Goal: Transaction & Acquisition: Purchase product/service

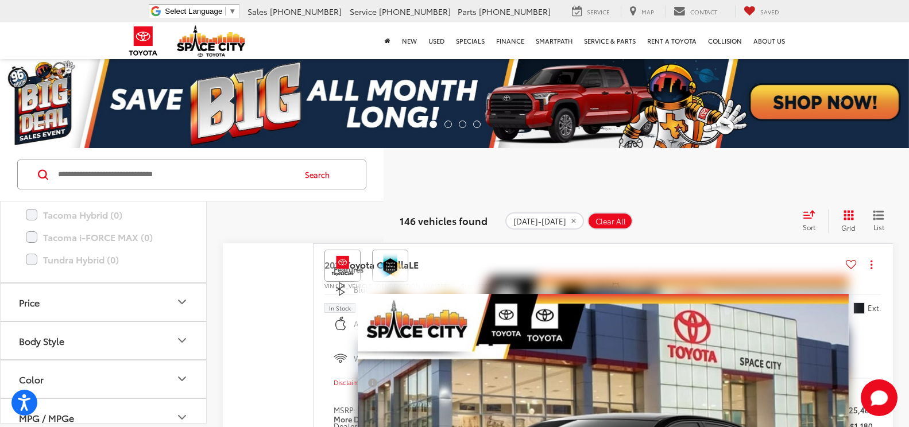
scroll to position [962, 0]
click at [175, 268] on icon "Color" at bounding box center [182, 264] width 14 height 14
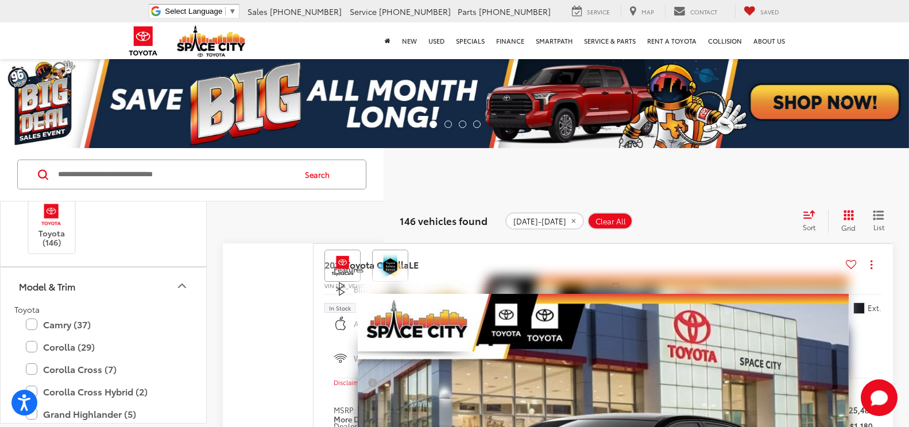
scroll to position [0, 0]
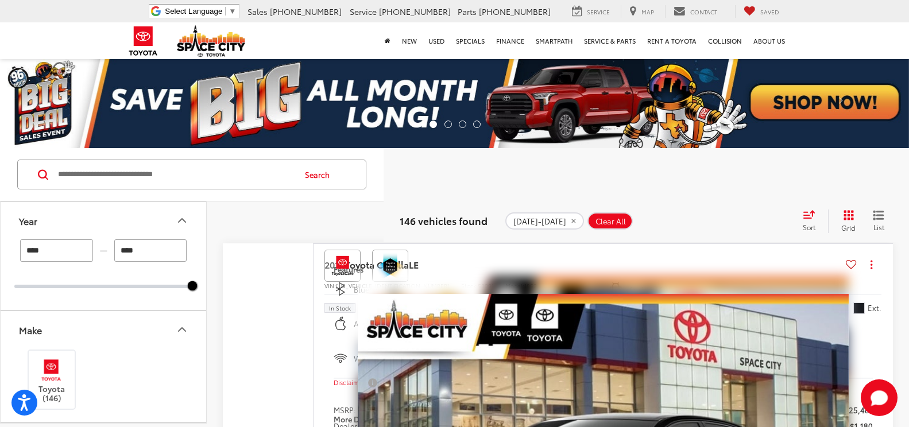
click at [71, 237] on button "Year" at bounding box center [104, 220] width 207 height 37
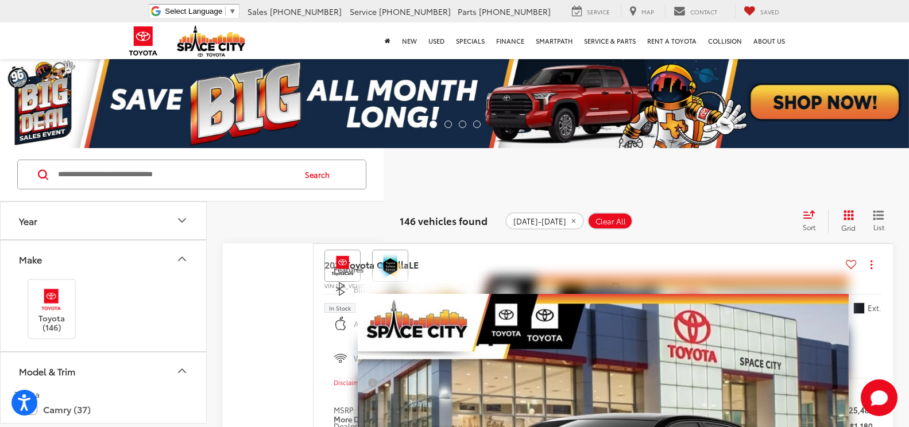
click at [76, 218] on button "Year" at bounding box center [104, 220] width 207 height 37
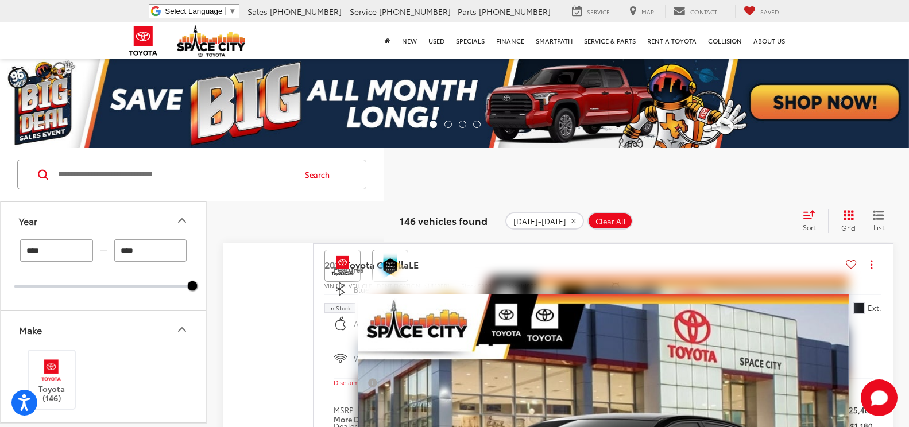
click at [48, 252] on input "****" at bounding box center [56, 250] width 73 height 22
type input "****"
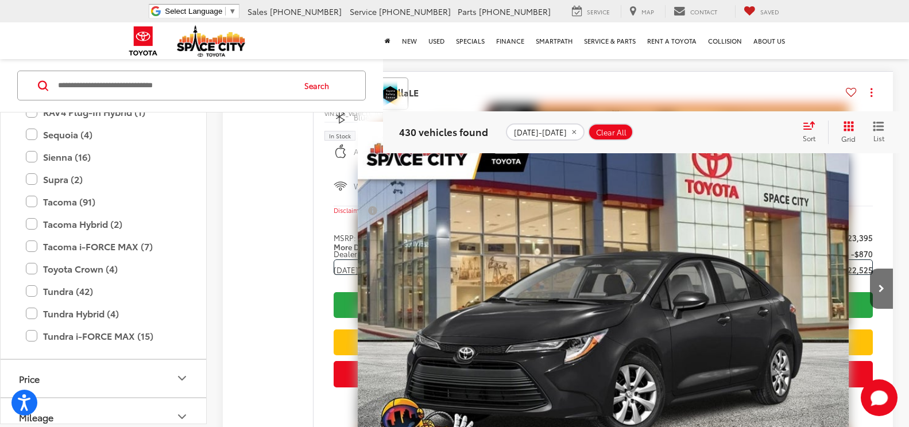
scroll to position [624, 0]
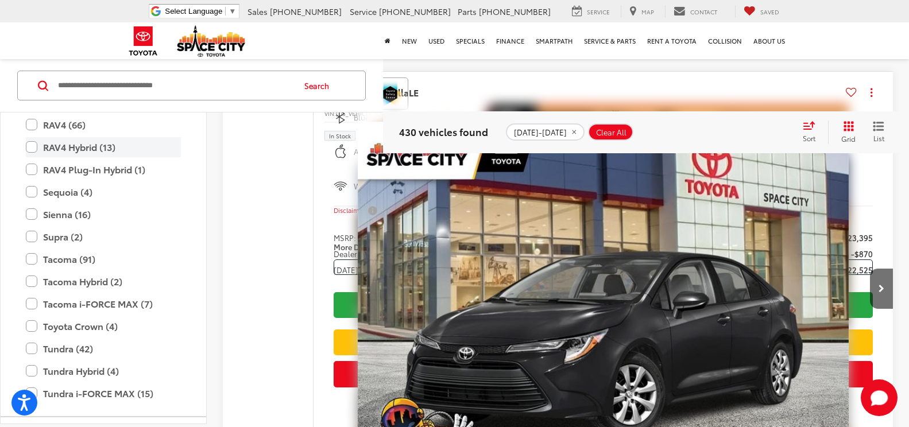
click at [89, 147] on label "RAV4 Hybrid (13)" at bounding box center [103, 147] width 155 height 20
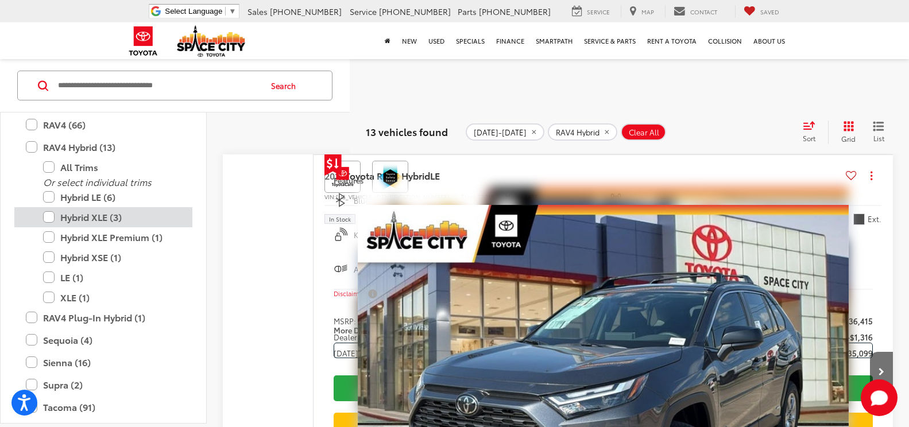
click at [48, 217] on label "Hybrid XLE (3)" at bounding box center [112, 217] width 138 height 20
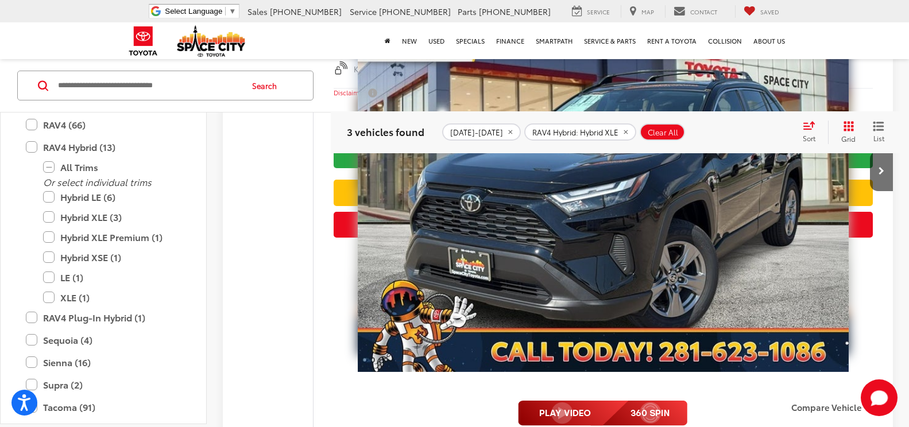
scroll to position [606, 0]
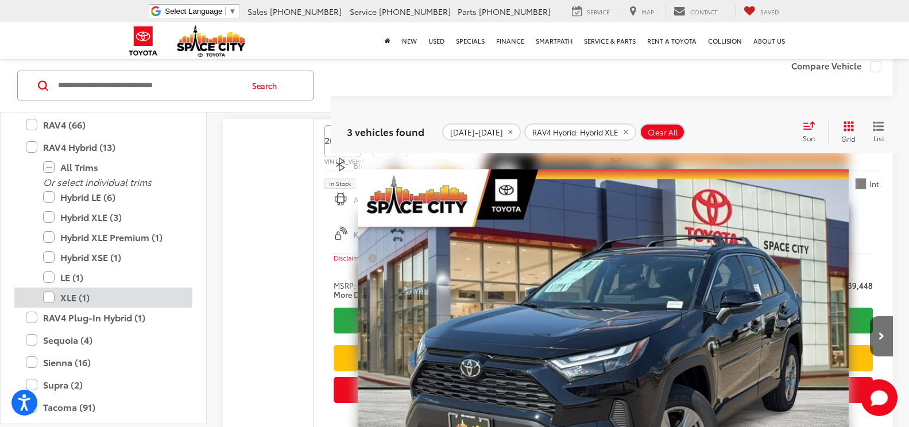
drag, startPoint x: 46, startPoint y: 298, endPoint x: 180, endPoint y: 289, distance: 133.5
click at [46, 298] on label "XLE (1)" at bounding box center [112, 298] width 138 height 20
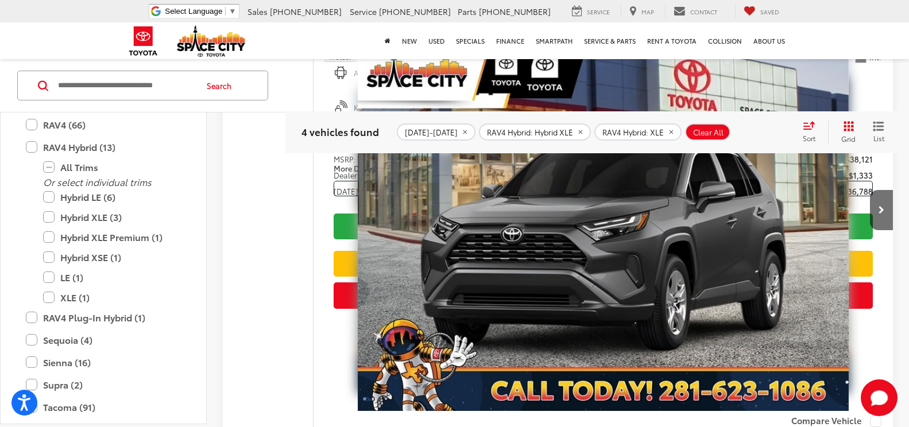
scroll to position [261, 0]
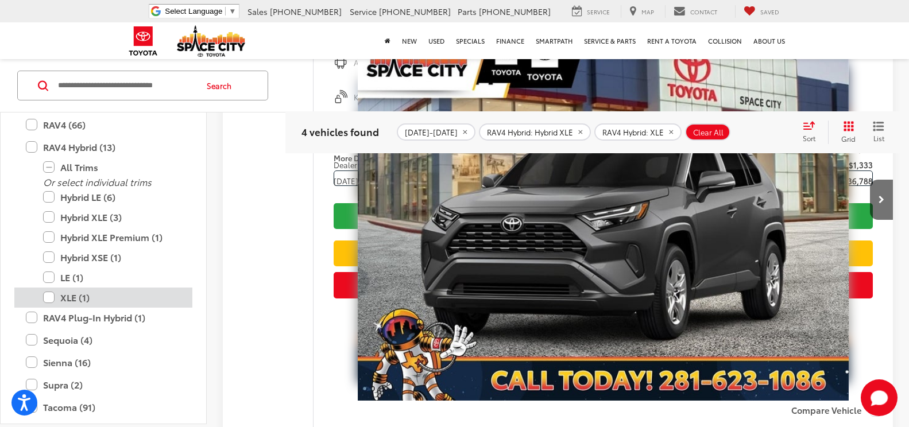
click at [46, 297] on label "XLE (1)" at bounding box center [112, 298] width 138 height 20
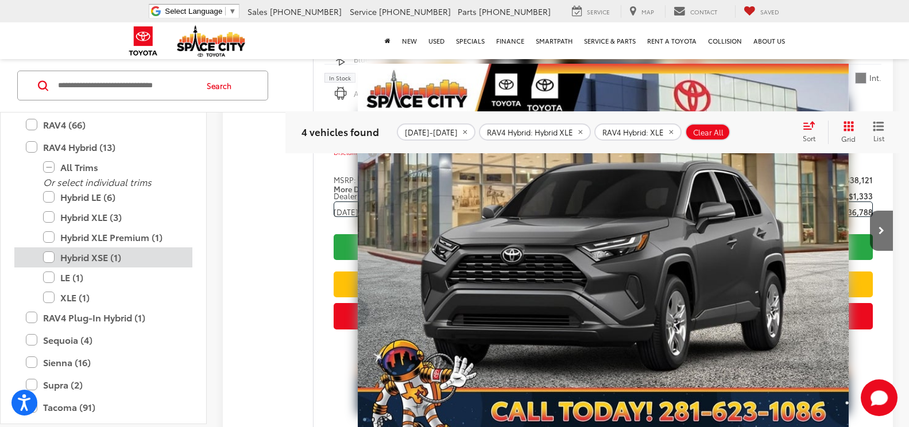
scroll to position [89, 0]
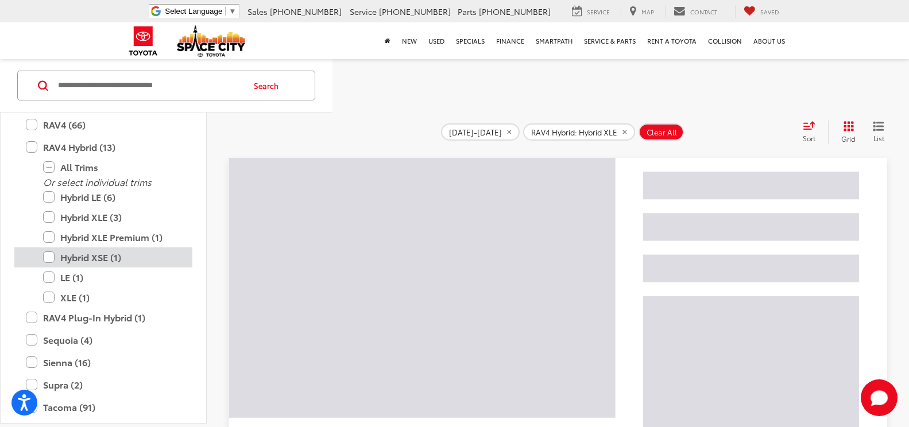
click at [48, 261] on label "Hybrid XSE (1)" at bounding box center [112, 257] width 138 height 20
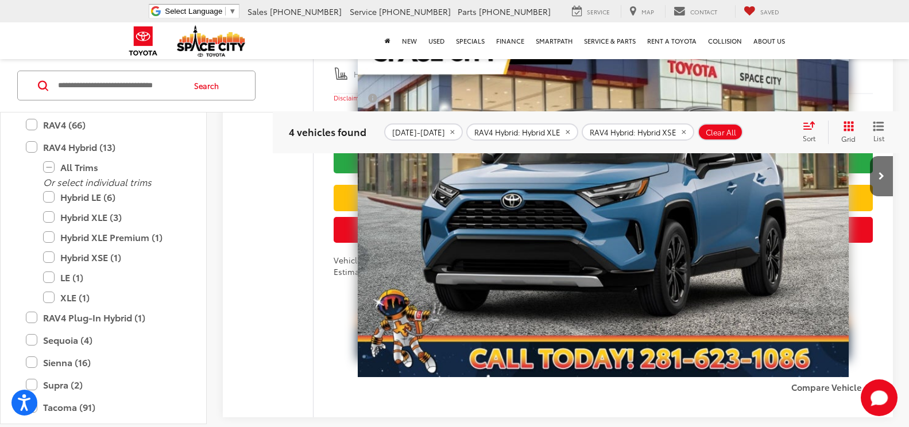
scroll to position [1639, 0]
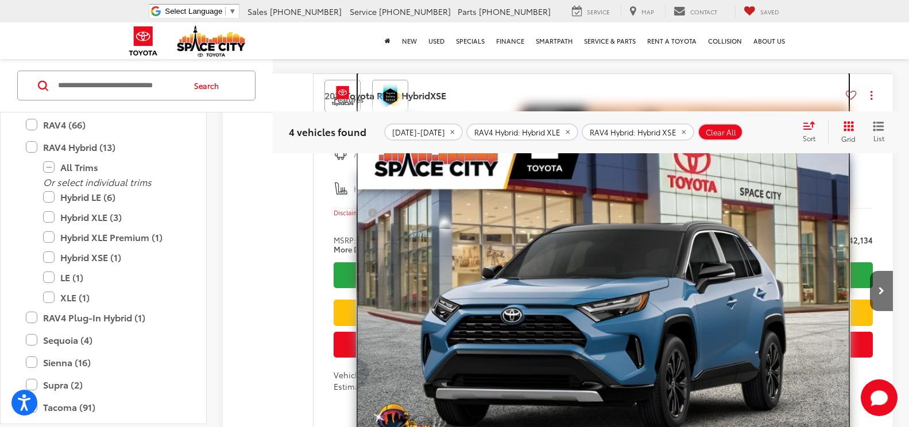
click at [712, 324] on img "2025 Toyota RAV4 Hybrid Hybrid XSE 0" at bounding box center [603, 308] width 491 height 368
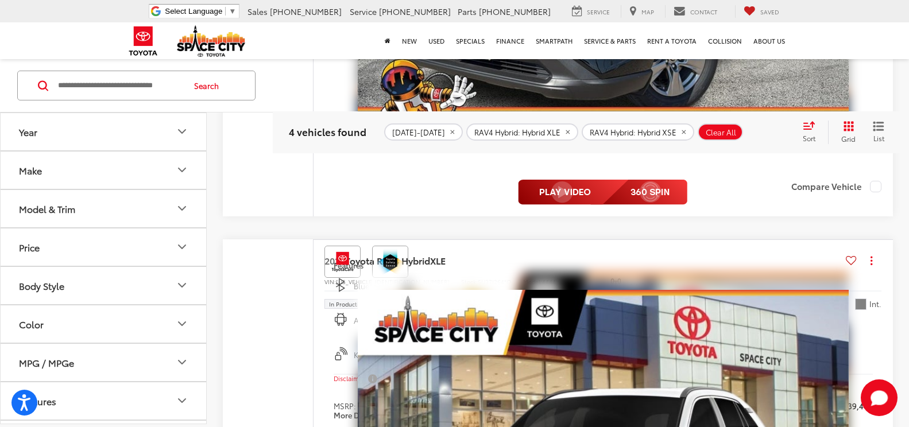
scroll to position [996, 0]
